Goal: Information Seeking & Learning: Learn about a topic

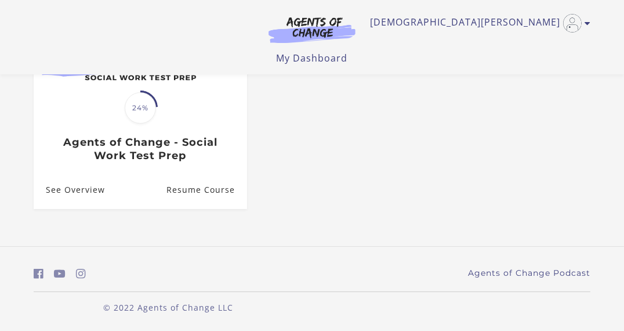
scroll to position [187, 0]
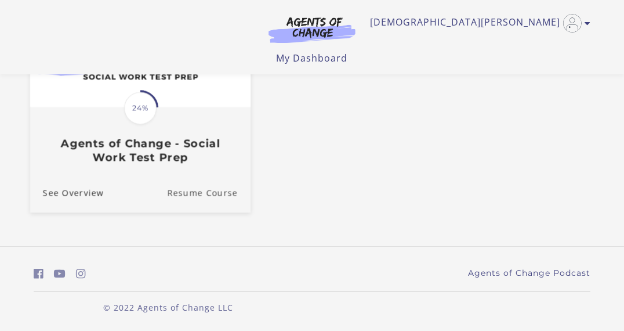
click at [197, 189] on link "Resume Course" at bounding box center [209, 192] width 84 height 39
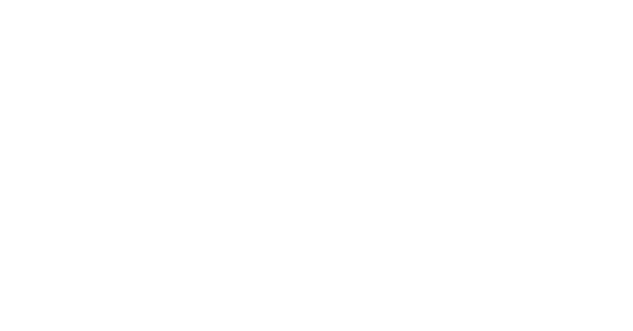
click at [211, 198] on body at bounding box center [316, 165] width 633 height 331
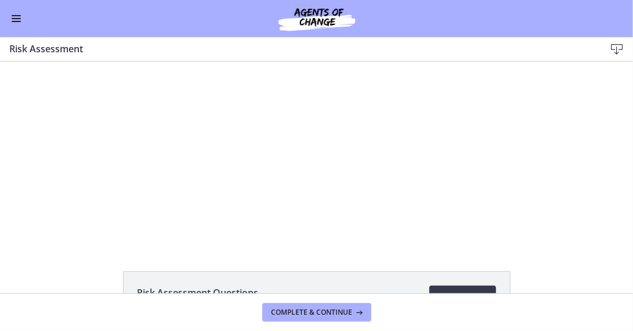
click at [343, 169] on div at bounding box center [316, 152] width 363 height 183
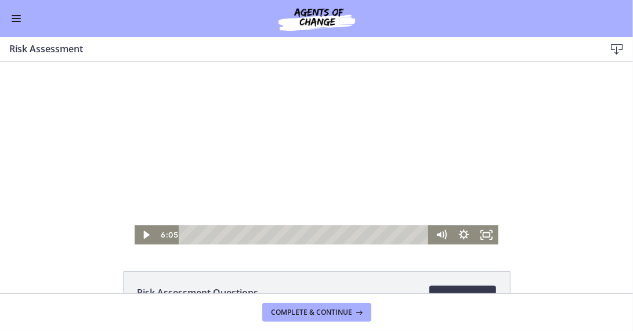
click at [302, 165] on div at bounding box center [316, 152] width 363 height 183
click at [477, 237] on icon "Fullscreen" at bounding box center [486, 234] width 23 height 19
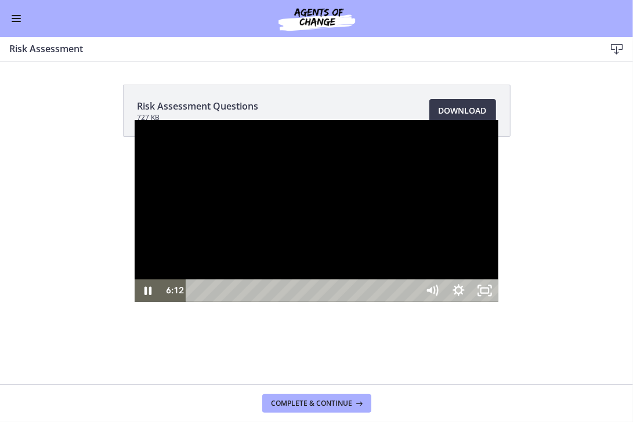
click at [345, 296] on div at bounding box center [316, 211] width 363 height 183
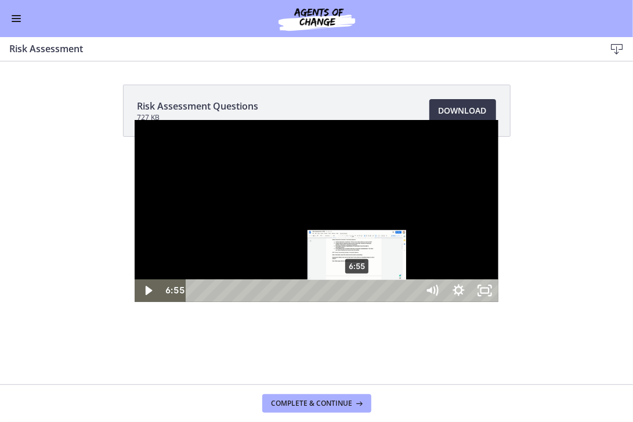
click at [223, 302] on div "6:55" at bounding box center [304, 291] width 217 height 23
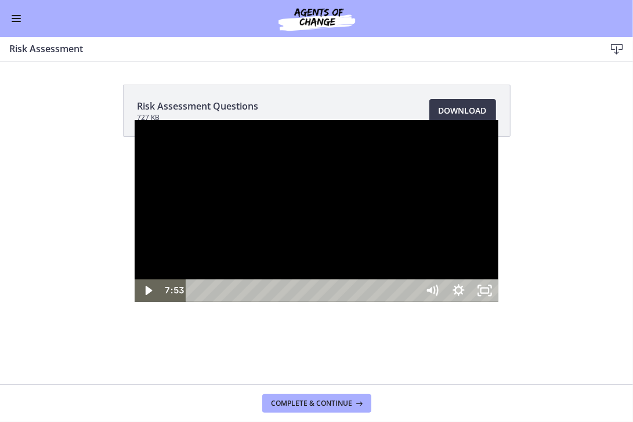
click at [359, 301] on div at bounding box center [316, 211] width 363 height 183
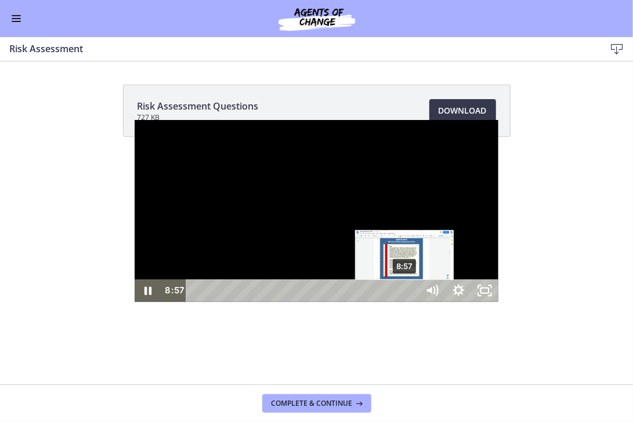
click at [271, 302] on div "8:57" at bounding box center [304, 291] width 217 height 23
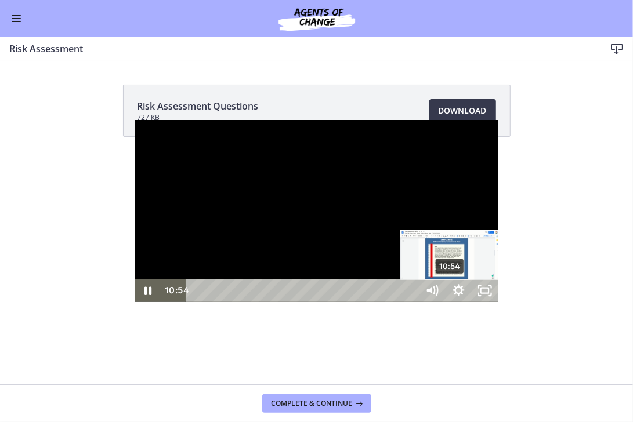
click at [317, 302] on div "10:54" at bounding box center [304, 291] width 217 height 23
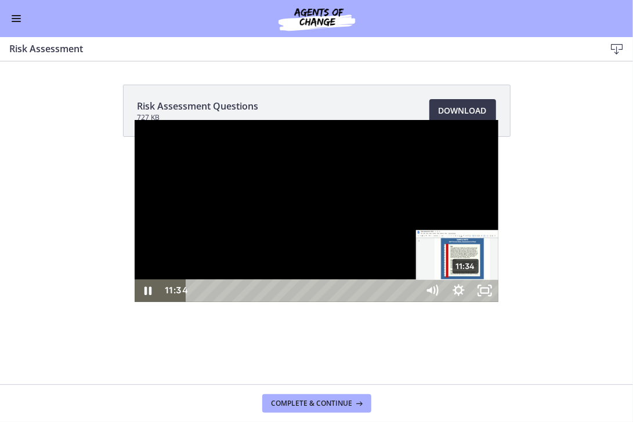
click at [332, 302] on div "11:34" at bounding box center [304, 291] width 217 height 23
click at [342, 302] on div "11:59" at bounding box center [304, 291] width 217 height 23
click at [328, 302] on div "11:24" at bounding box center [304, 291] width 217 height 23
click at [332, 302] on div "11:34" at bounding box center [304, 291] width 217 height 23
click at [336, 302] on div "11:43" at bounding box center [304, 291] width 217 height 23
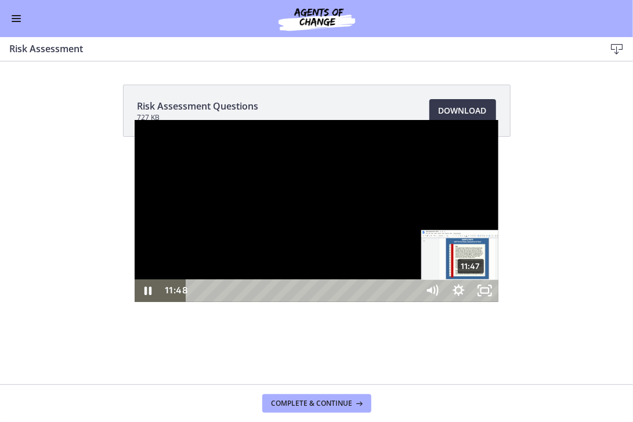
click at [467, 295] on div "Playbar" at bounding box center [471, 292] width 8 height 8
click at [469, 295] on div "Playbar" at bounding box center [473, 292] width 8 height 8
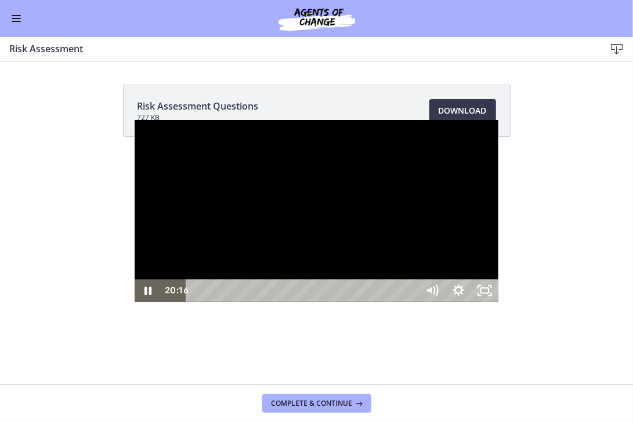
click at [498, 303] on div at bounding box center [316, 211] width 363 height 183
click at [412, 302] on div "20:41" at bounding box center [304, 291] width 217 height 23
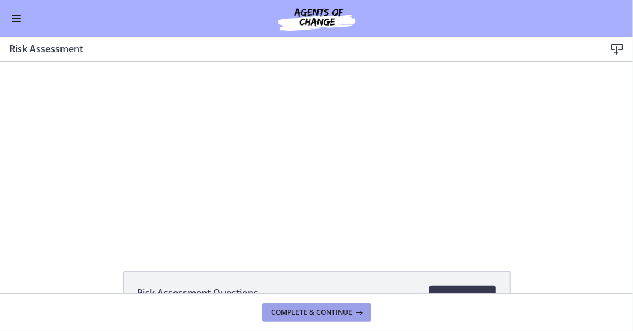
click at [317, 314] on span "Complete & continue" at bounding box center [312, 311] width 81 height 9
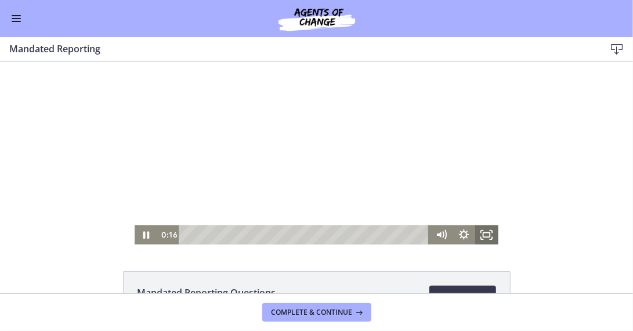
click at [482, 230] on icon "Fullscreen" at bounding box center [486, 234] width 23 height 19
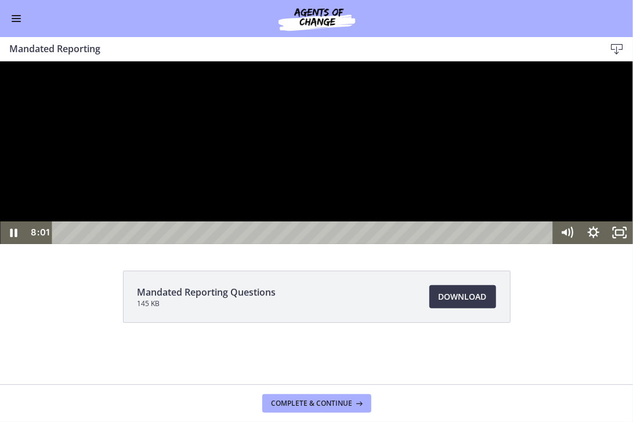
click at [306, 244] on div at bounding box center [316, 152] width 633 height 183
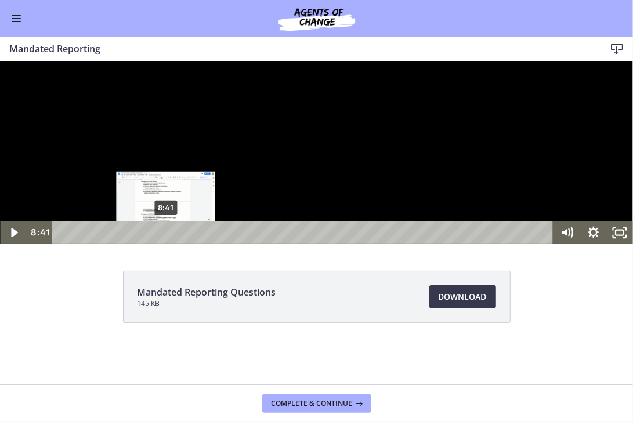
click at [166, 244] on div "8:41" at bounding box center [304, 232] width 486 height 23
click at [172, 244] on div "9:10" at bounding box center [304, 232] width 486 height 23
click at [176, 244] on div "9:33" at bounding box center [304, 232] width 486 height 23
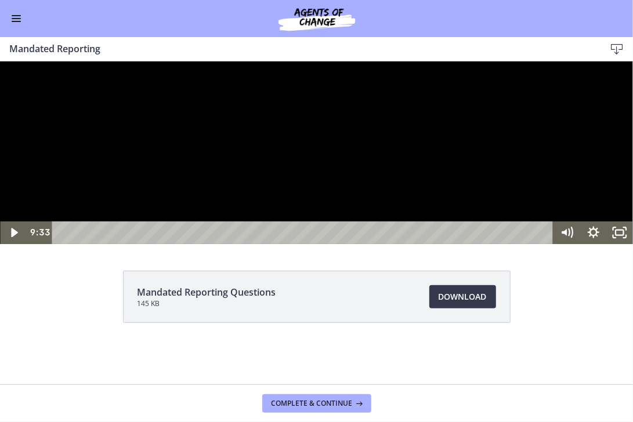
click at [283, 244] on div at bounding box center [316, 152] width 633 height 183
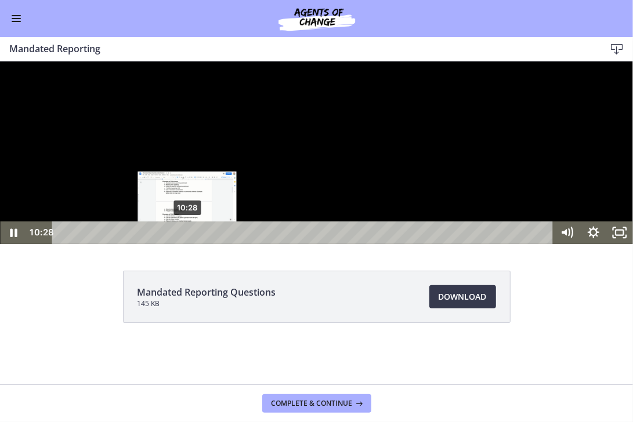
click at [187, 244] on div "10:28" at bounding box center [304, 232] width 486 height 23
click at [189, 236] on div "Playbar" at bounding box center [189, 233] width 8 height 8
click at [196, 244] on div "11:09" at bounding box center [304, 232] width 486 height 23
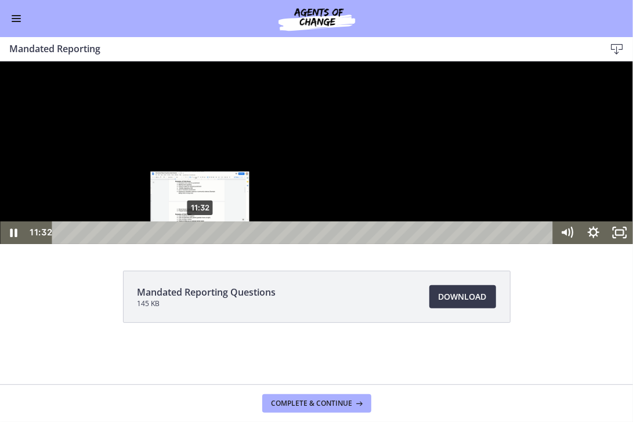
click at [200, 244] on div "11:32" at bounding box center [304, 232] width 486 height 23
click at [208, 244] on div "12:13" at bounding box center [304, 232] width 486 height 23
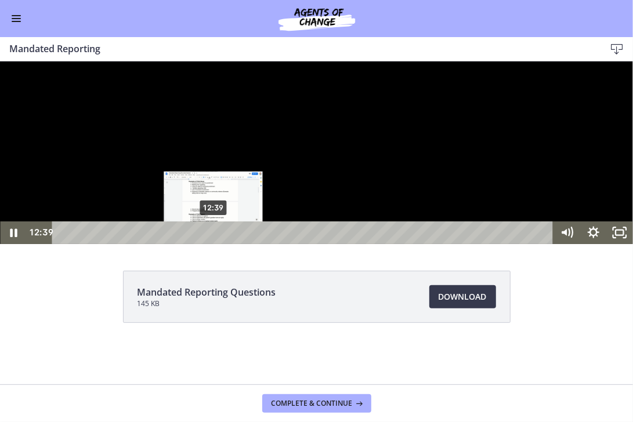
click at [213, 244] on div "12:39" at bounding box center [304, 232] width 486 height 23
click at [215, 236] on div "Playbar" at bounding box center [215, 233] width 8 height 8
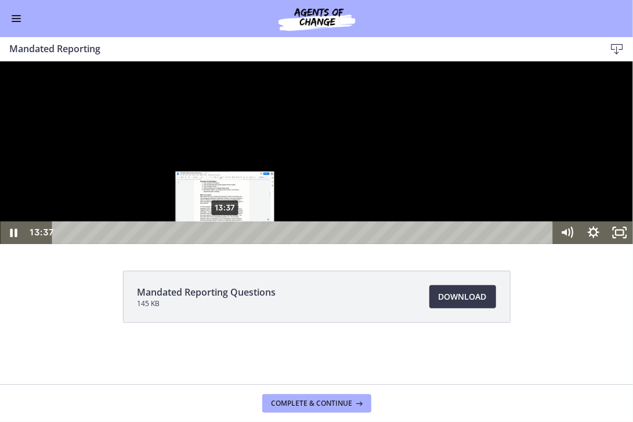
click at [225, 244] on div "13:37" at bounding box center [304, 232] width 486 height 23
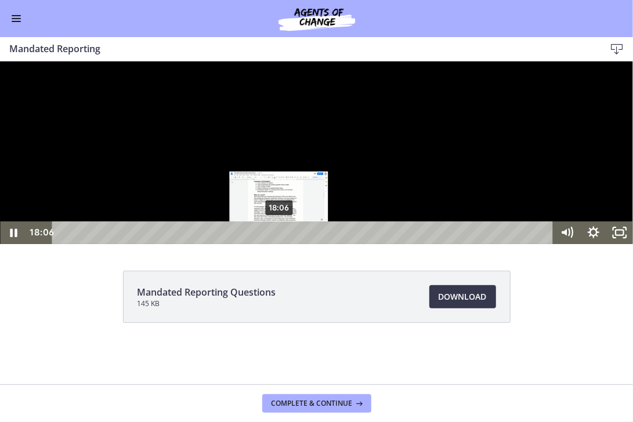
click at [279, 244] on div "18:06" at bounding box center [304, 232] width 486 height 23
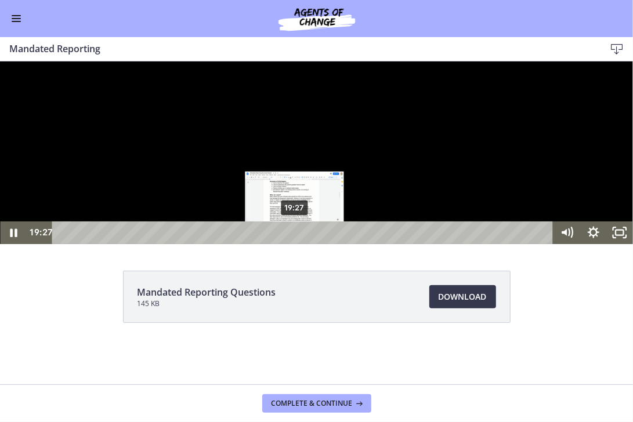
click at [295, 244] on div "19:27" at bounding box center [304, 232] width 486 height 23
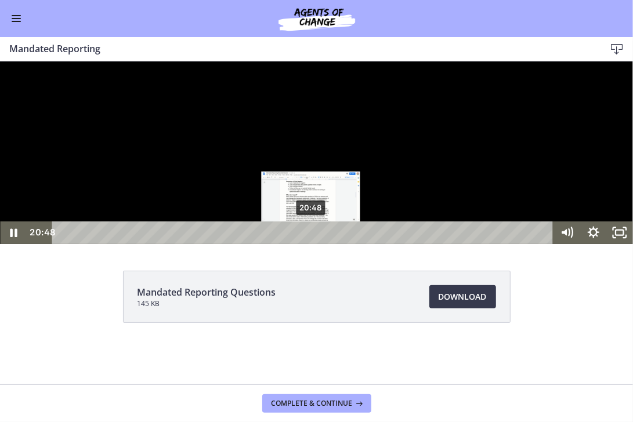
click at [312, 244] on div "20:48" at bounding box center [304, 232] width 486 height 23
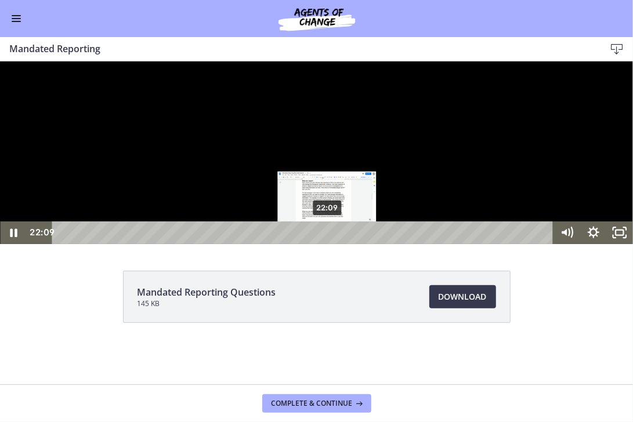
click at [328, 244] on div "22:09" at bounding box center [304, 232] width 486 height 23
click at [333, 244] on div "22:35" at bounding box center [304, 232] width 486 height 23
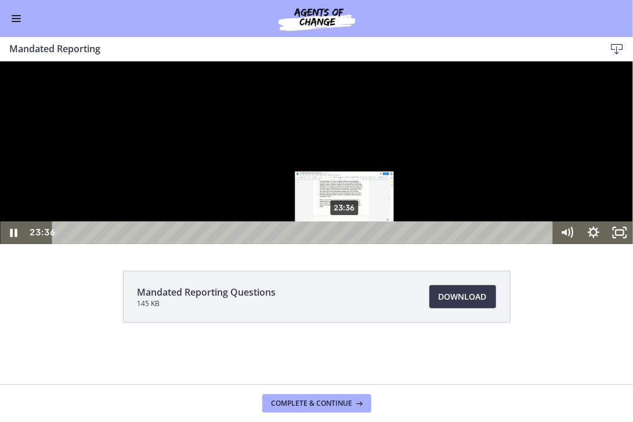
click at [345, 244] on div "23:36" at bounding box center [304, 232] width 486 height 23
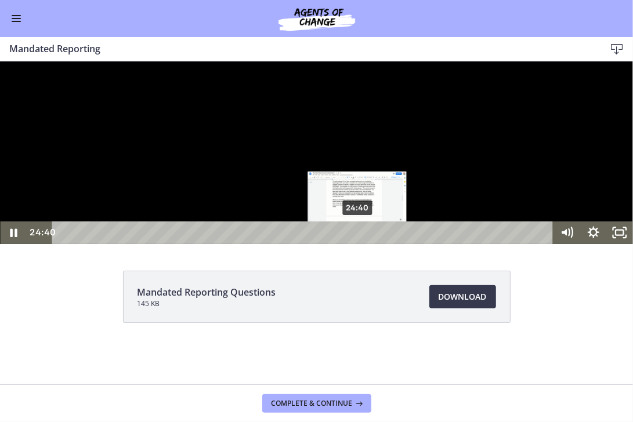
click at [358, 244] on div "24:40" at bounding box center [304, 232] width 486 height 23
click at [366, 244] on div "25:21" at bounding box center [304, 232] width 486 height 23
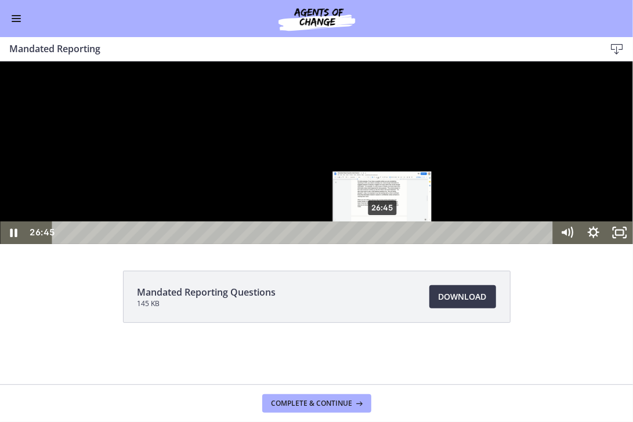
click at [383, 244] on div "26:45" at bounding box center [304, 232] width 486 height 23
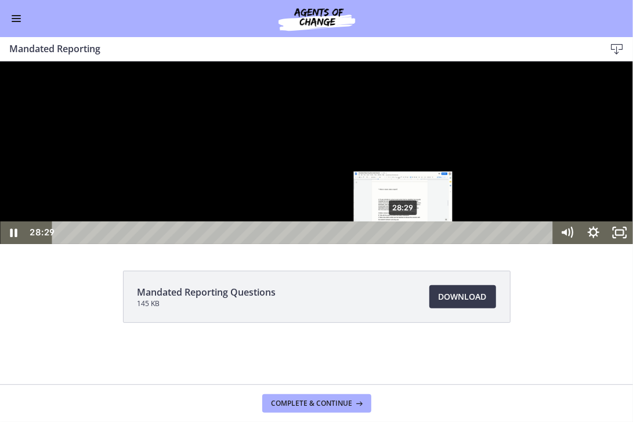
click at [404, 244] on div "28:29" at bounding box center [304, 232] width 486 height 23
click at [395, 244] on div "27:45" at bounding box center [304, 232] width 486 height 23
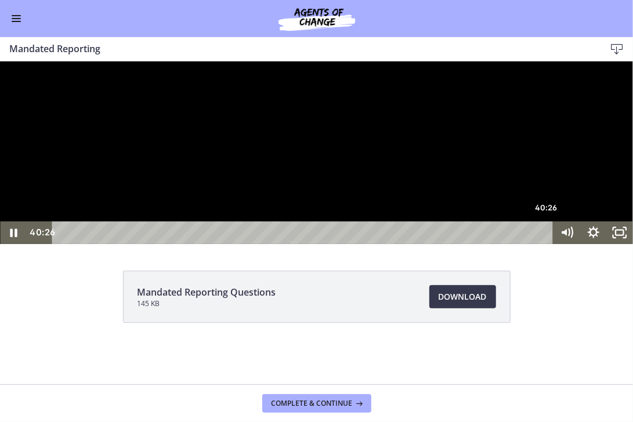
click at [547, 244] on div "40:26" at bounding box center [304, 232] width 486 height 23
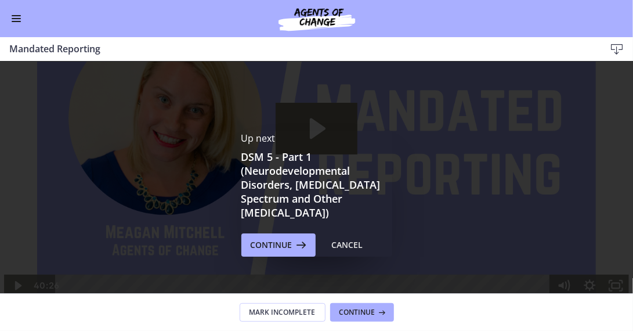
scroll to position [143, 0]
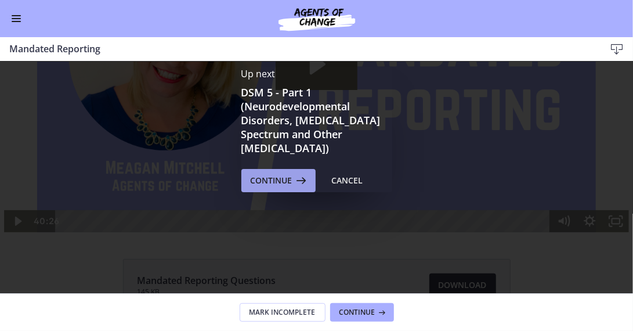
click at [294, 176] on icon at bounding box center [300, 180] width 16 height 14
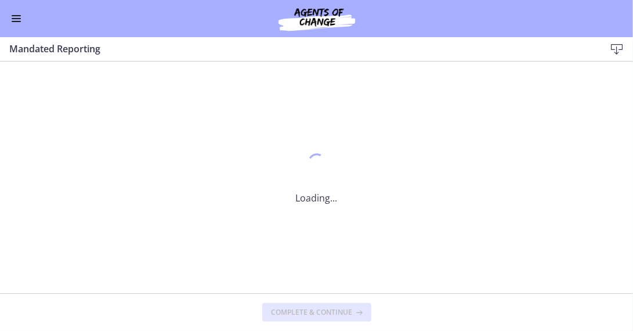
scroll to position [0, 0]
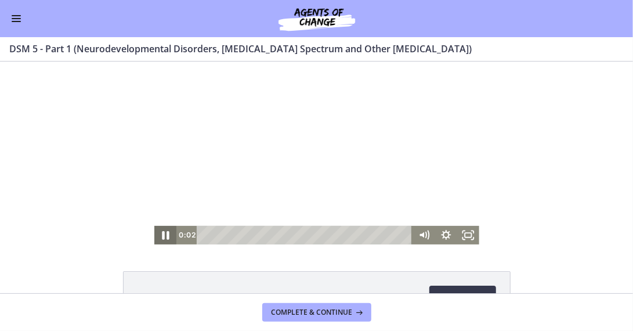
click at [161, 234] on icon "Pause" at bounding box center [165, 234] width 27 height 22
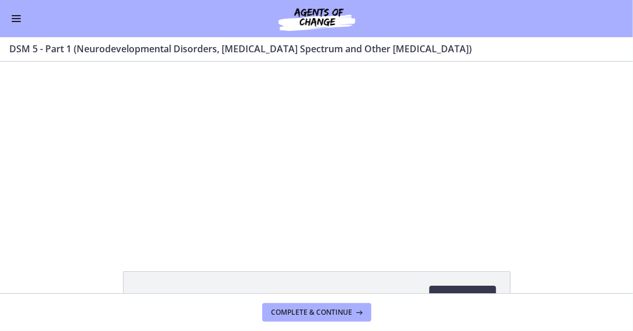
click at [16, 15] on span "Enable menu" at bounding box center [16, 15] width 9 height 1
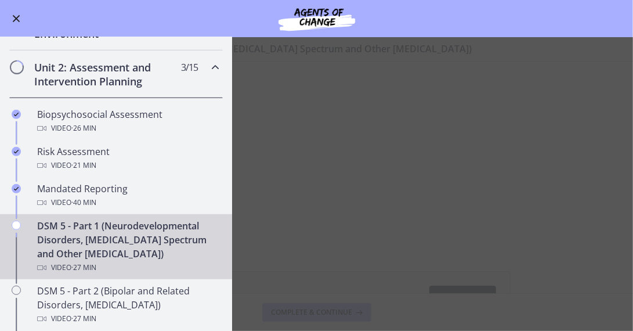
scroll to position [303, 0]
